Goal: Obtain resource: Download file/media

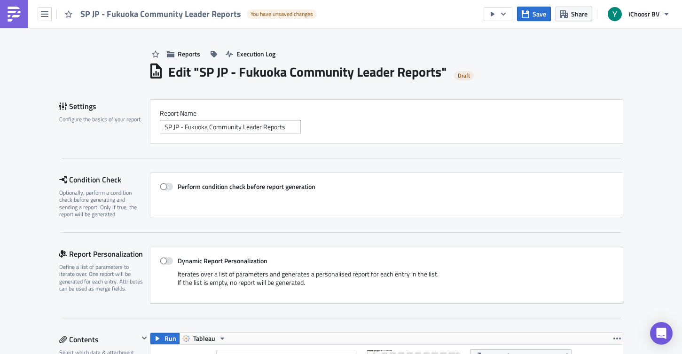
scroll to position [288, 0]
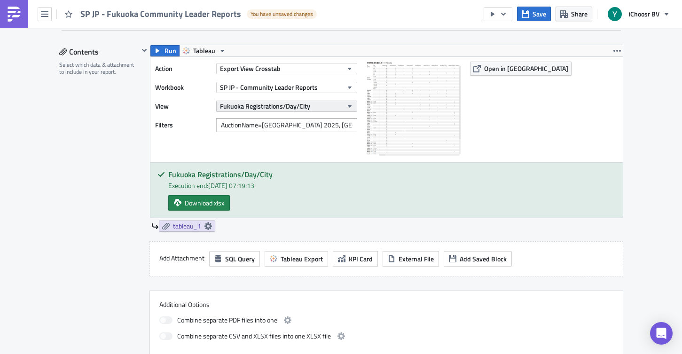
click at [316, 108] on button "Fukuoka Registrations/Day/City" at bounding box center [286, 106] width 141 height 11
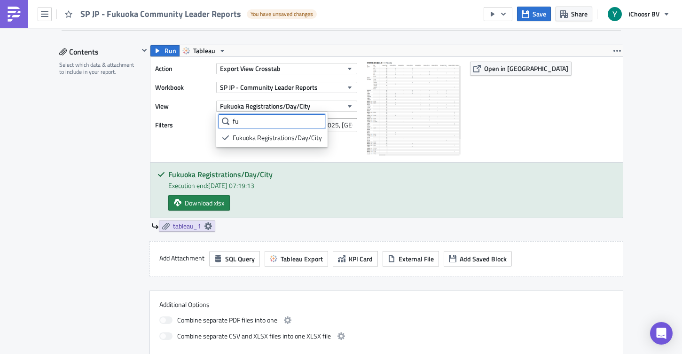
type input "f"
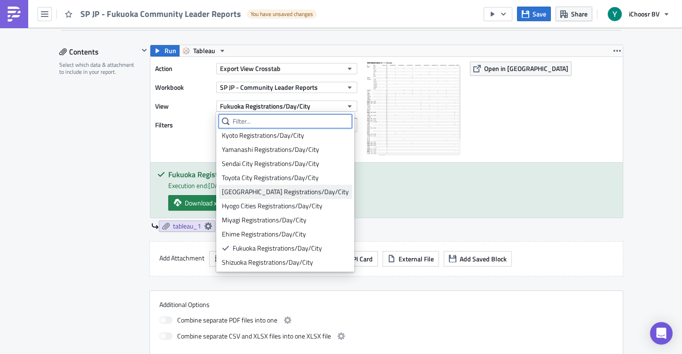
scroll to position [313, 0]
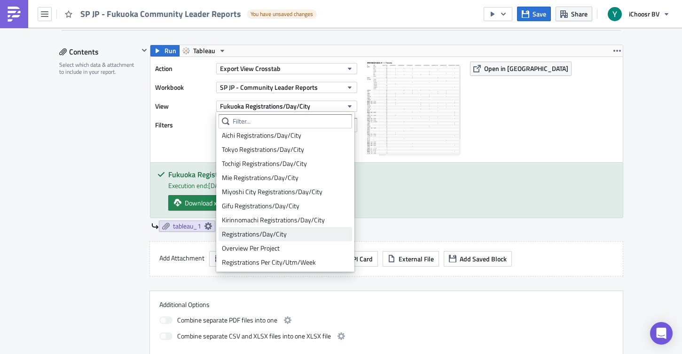
click at [276, 232] on div "Registrations/Day/City" at bounding box center [285, 233] width 127 height 9
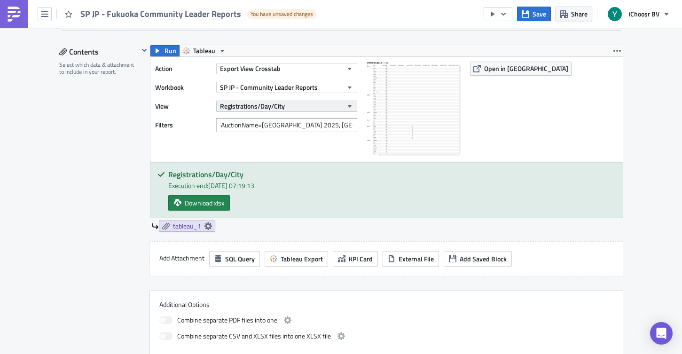
click at [256, 107] on span "Registrations/Day/City" at bounding box center [252, 106] width 65 height 10
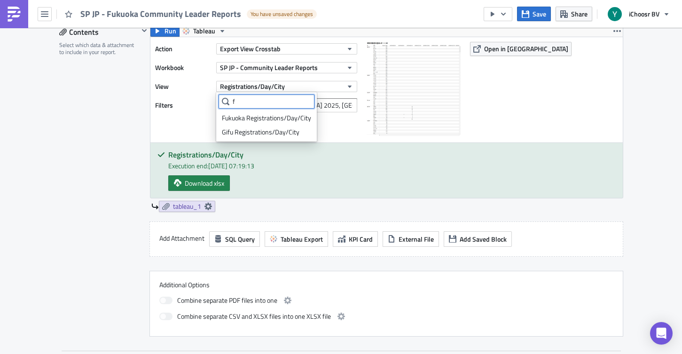
scroll to position [0, 0]
type input "fuku"
click at [266, 118] on div "Fukuoka Registrations/Day/City" at bounding box center [266, 117] width 89 height 9
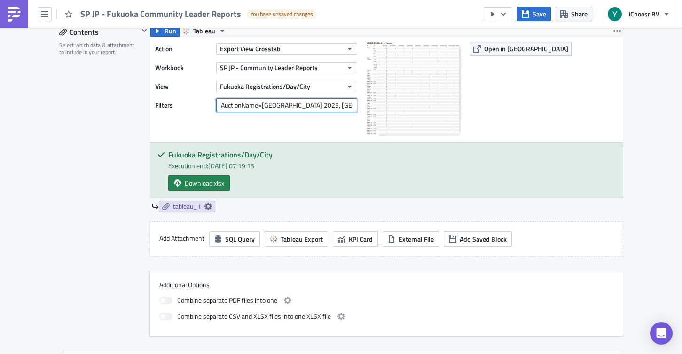
click at [266, 106] on input "AuctionName=[GEOGRAPHIC_DATA] 2025, [GEOGRAPHIC_DATA] 2025-2" at bounding box center [286, 105] width 141 height 14
type input "AuctionName=[GEOGRAPHIC_DATA] 2025, [GEOGRAPHIC_DATA] 2025-2"
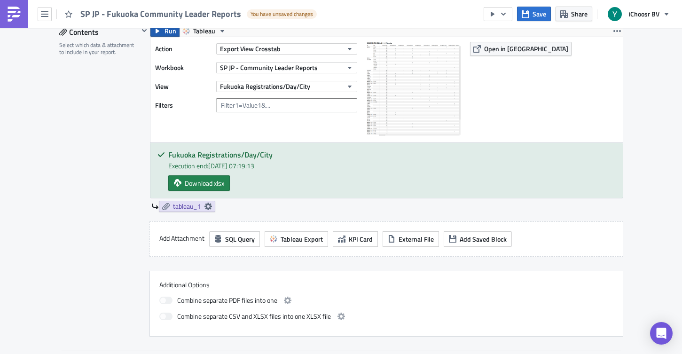
click at [170, 32] on span "Run" at bounding box center [171, 30] width 12 height 11
click at [208, 185] on span "Download xlsx" at bounding box center [204, 183] width 39 height 10
click at [269, 116] on div "Action Export View Crosstab Workbook SP JP - Community Leader Reports View [GEO…" at bounding box center [258, 90] width 207 height 96
click at [271, 105] on input "text" at bounding box center [286, 105] width 141 height 14
paste input "AuctionName=[GEOGRAPHIC_DATA] 2025, [GEOGRAPHIC_DATA] 2025-2"
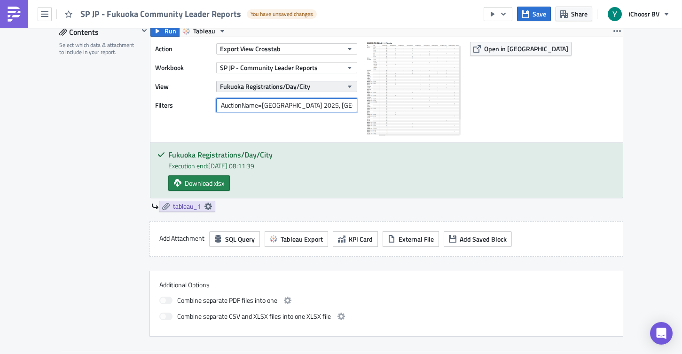
type input "AuctionName=[GEOGRAPHIC_DATA] 2025, [GEOGRAPHIC_DATA] 2025-2"
click at [318, 88] on button "Fukuoka Registrations/Day/City" at bounding box center [286, 86] width 141 height 11
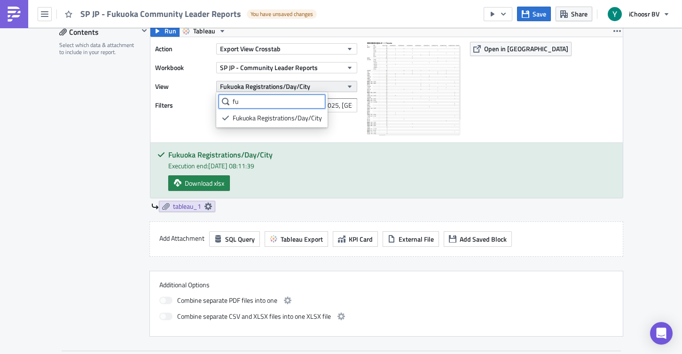
type input "f"
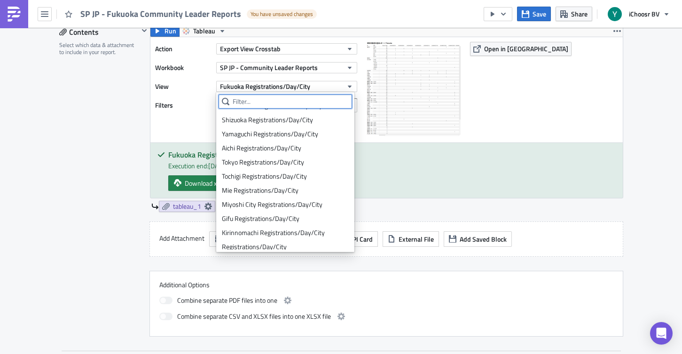
scroll to position [313, 0]
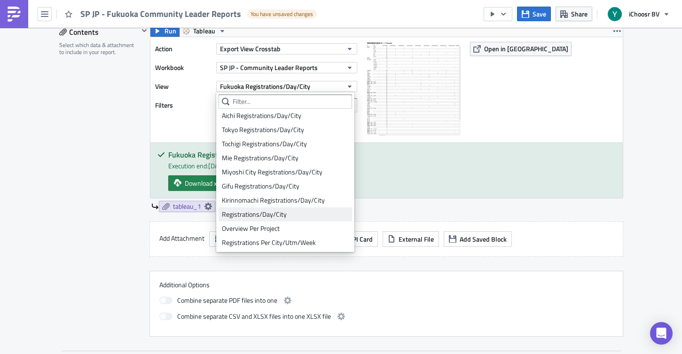
click at [259, 212] on div "Registrations/Day/City" at bounding box center [285, 214] width 127 height 9
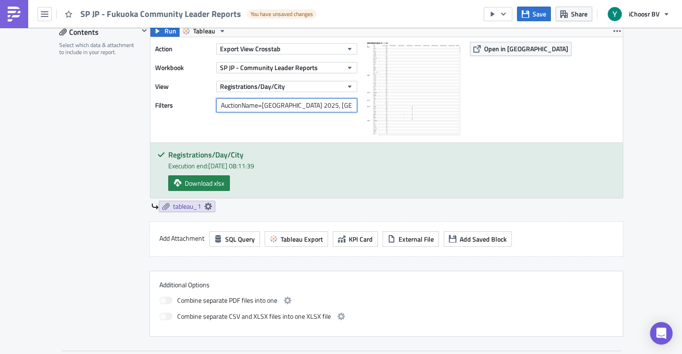
drag, startPoint x: 300, startPoint y: 105, endPoint x: 389, endPoint y: 107, distance: 88.9
click at [389, 107] on div "Action Export View Crosstab Workbook SP JP - Community Leader Reports View Regi…" at bounding box center [386, 89] width 472 height 105
type input "AuctionName=[GEOGRAPHIC_DATA] 2025"
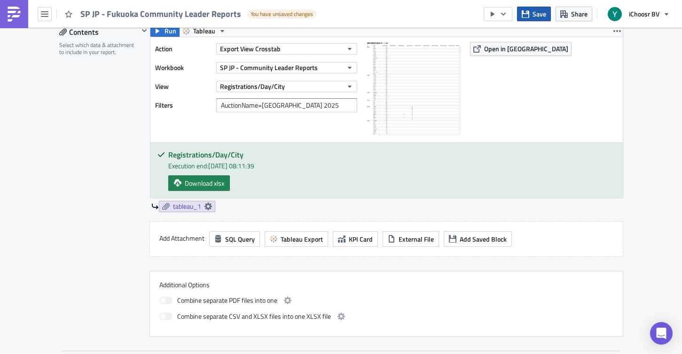
click at [535, 18] on span "Save" at bounding box center [540, 14] width 14 height 10
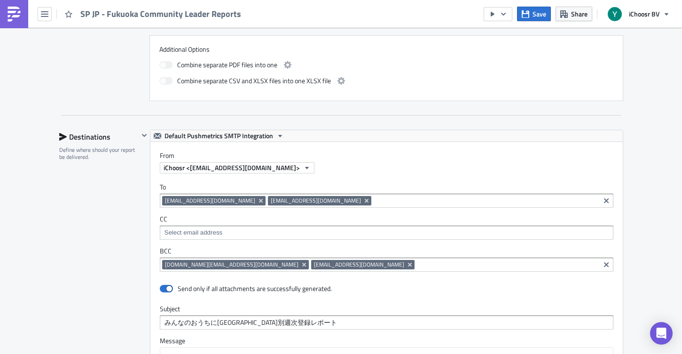
scroll to position [540, 0]
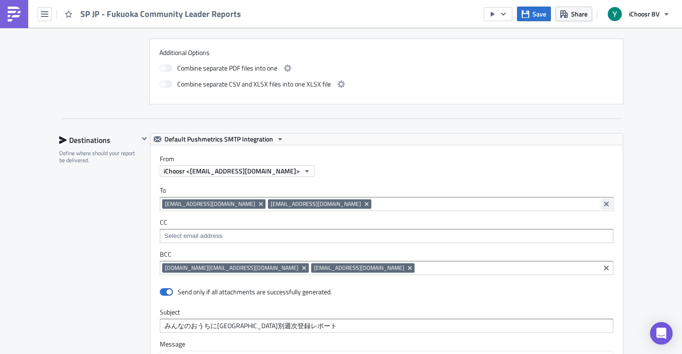
click at [606, 204] on icon "Clear selected items" at bounding box center [606, 204] width 5 height 5
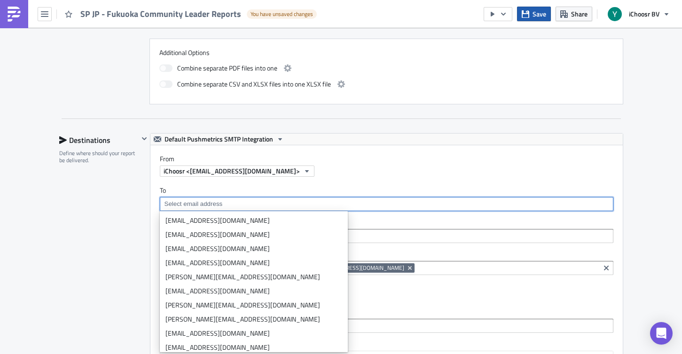
click at [540, 13] on span "Save" at bounding box center [540, 14] width 14 height 10
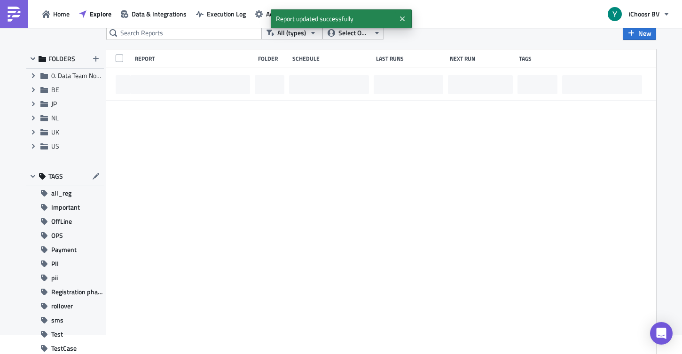
scroll to position [21, 0]
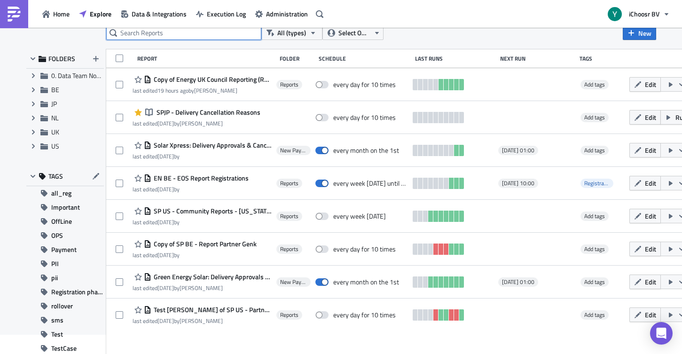
click at [218, 31] on input "text" at bounding box center [183, 33] width 155 height 14
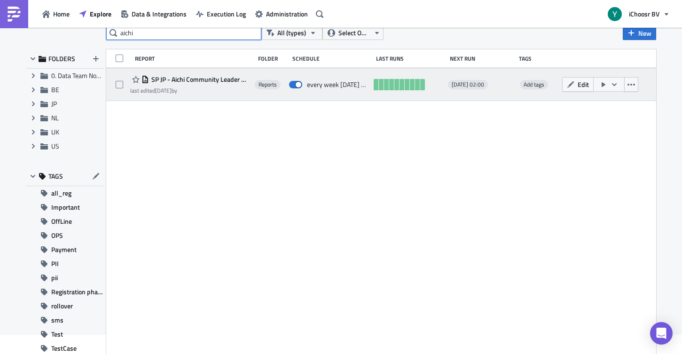
type input "aichi"
click at [210, 75] on span "SP JP - Aichi Community Leader Reports" at bounding box center [199, 79] width 101 height 8
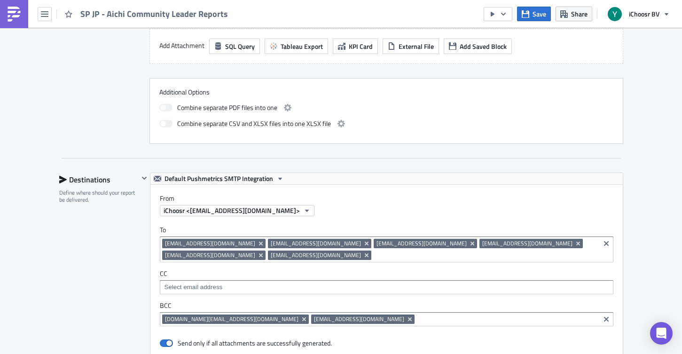
scroll to position [461, 0]
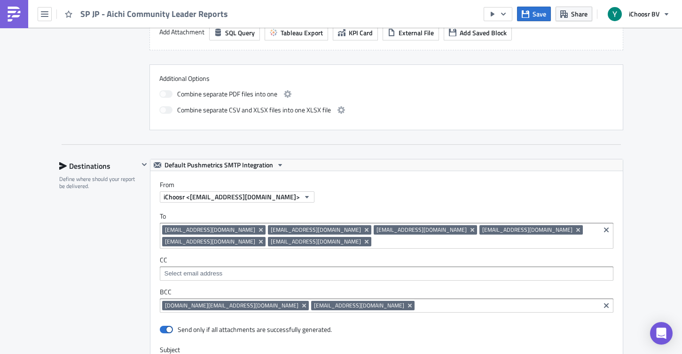
click at [607, 230] on icon "Clear selected items" at bounding box center [606, 230] width 5 height 5
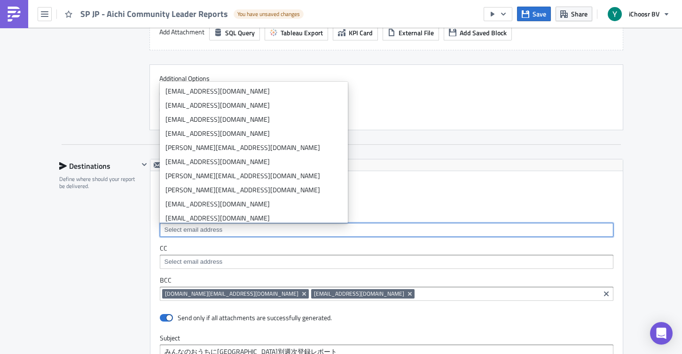
click at [541, 22] on div "Save Share iChoosr BV" at bounding box center [579, 14] width 191 height 28
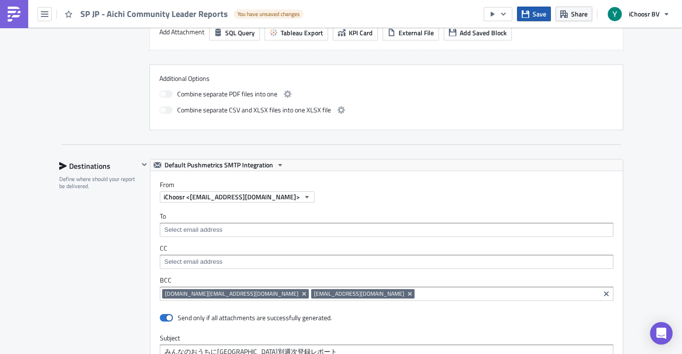
click at [537, 13] on span "Save" at bounding box center [540, 14] width 14 height 10
